Goal: Transaction & Acquisition: Purchase product/service

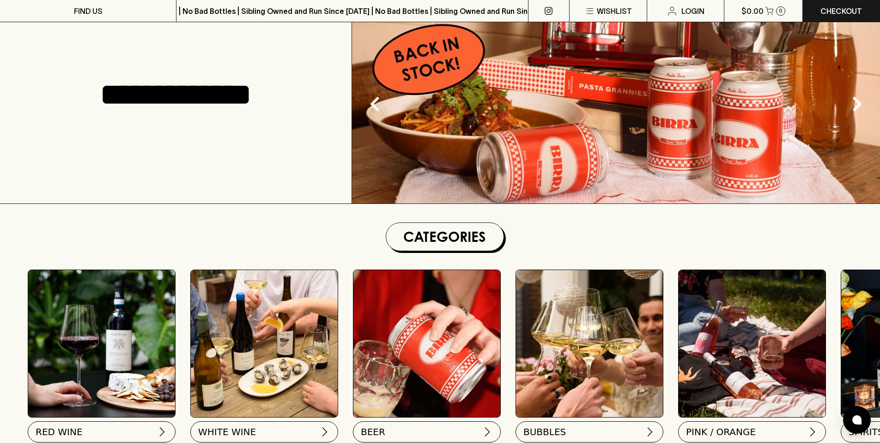
scroll to position [243, 0]
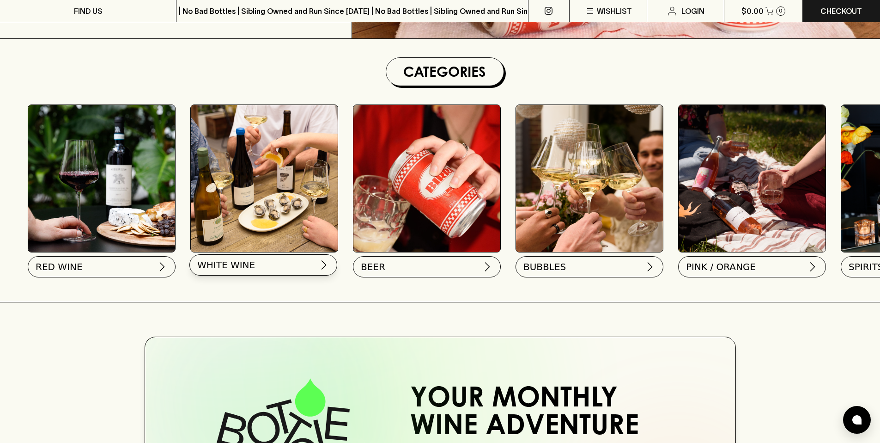
click at [245, 267] on span "WHITE WINE" at bounding box center [226, 264] width 58 height 13
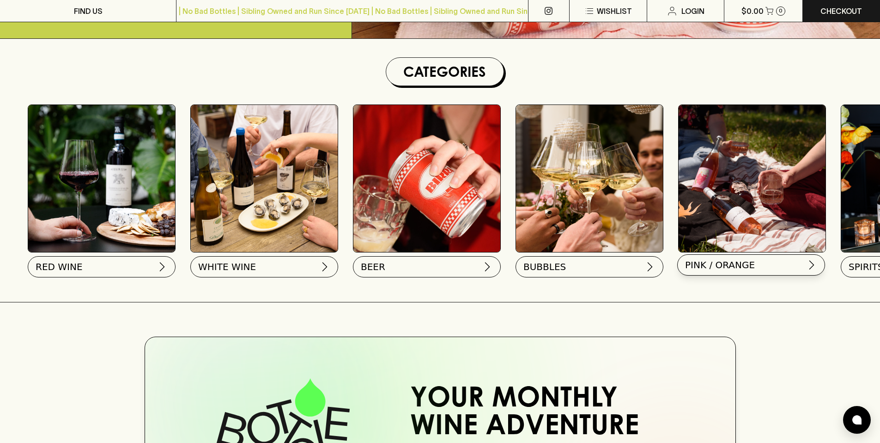
click at [732, 256] on button "PINK / ORANGE" at bounding box center [751, 264] width 148 height 21
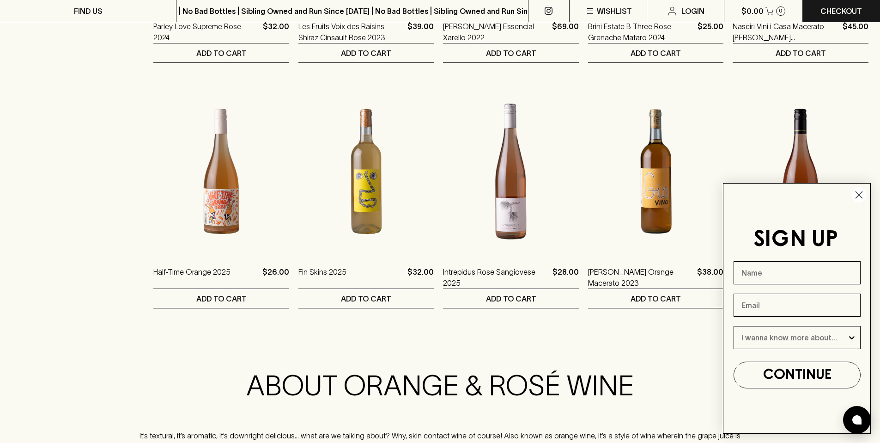
scroll to position [1026, 0]
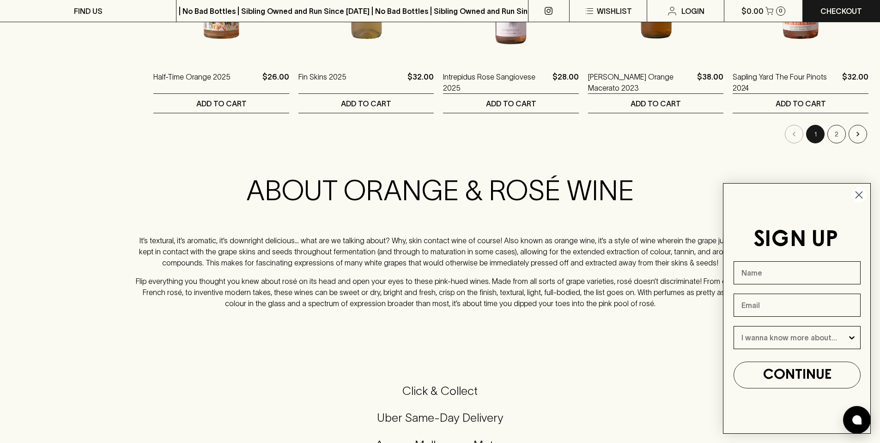
click at [839, 140] on button "2" at bounding box center [836, 134] width 18 height 18
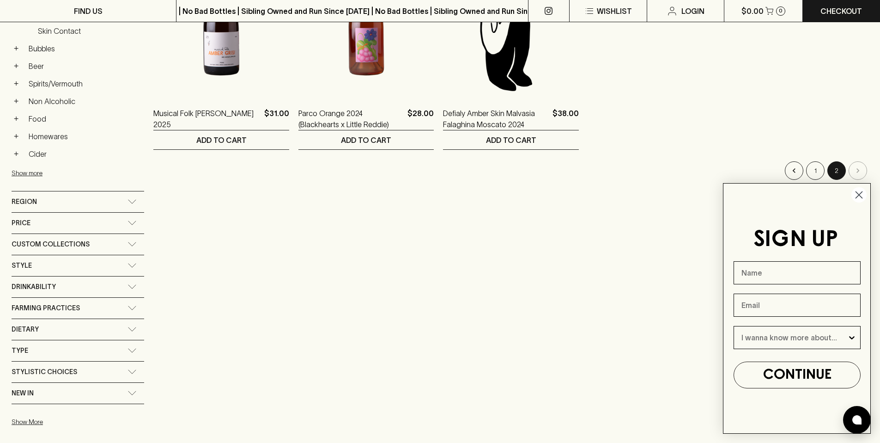
scroll to position [297, 0]
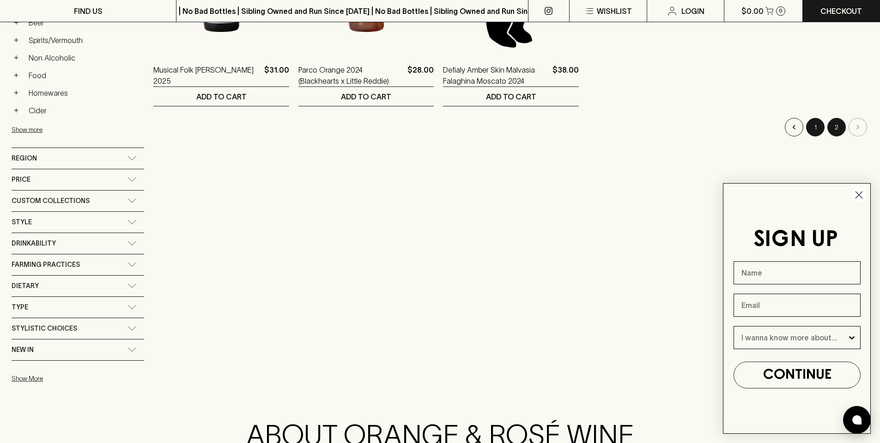
click at [819, 129] on button "1" at bounding box center [815, 127] width 18 height 18
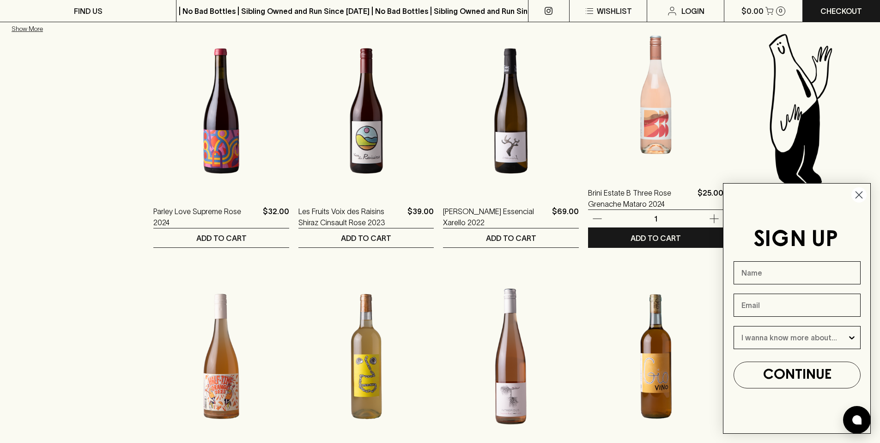
scroll to position [761, 0]
